Goal: Transaction & Acquisition: Purchase product/service

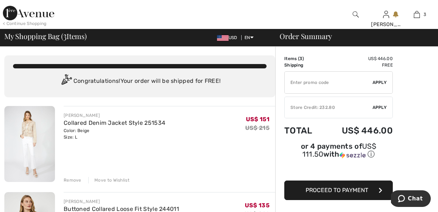
click at [69, 179] on div "Remove" at bounding box center [73, 180] width 18 height 7
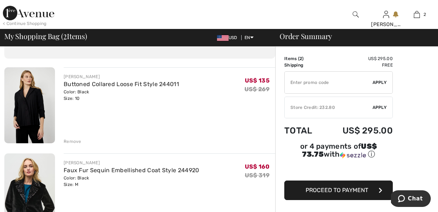
scroll to position [38, 0]
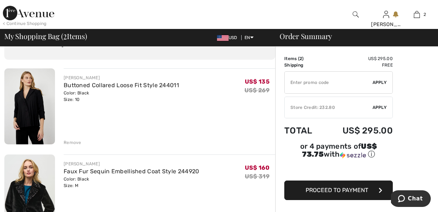
click at [76, 140] on div "Remove" at bounding box center [73, 142] width 18 height 7
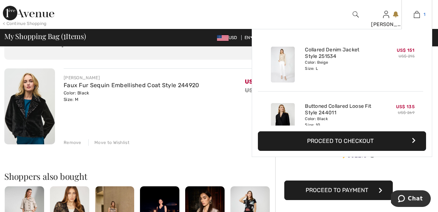
click at [418, 15] on img at bounding box center [417, 14] width 6 height 9
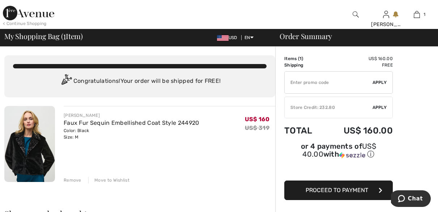
click at [341, 188] on button "Proceed to Payment" at bounding box center [339, 191] width 109 height 20
